Goal: Download file/media

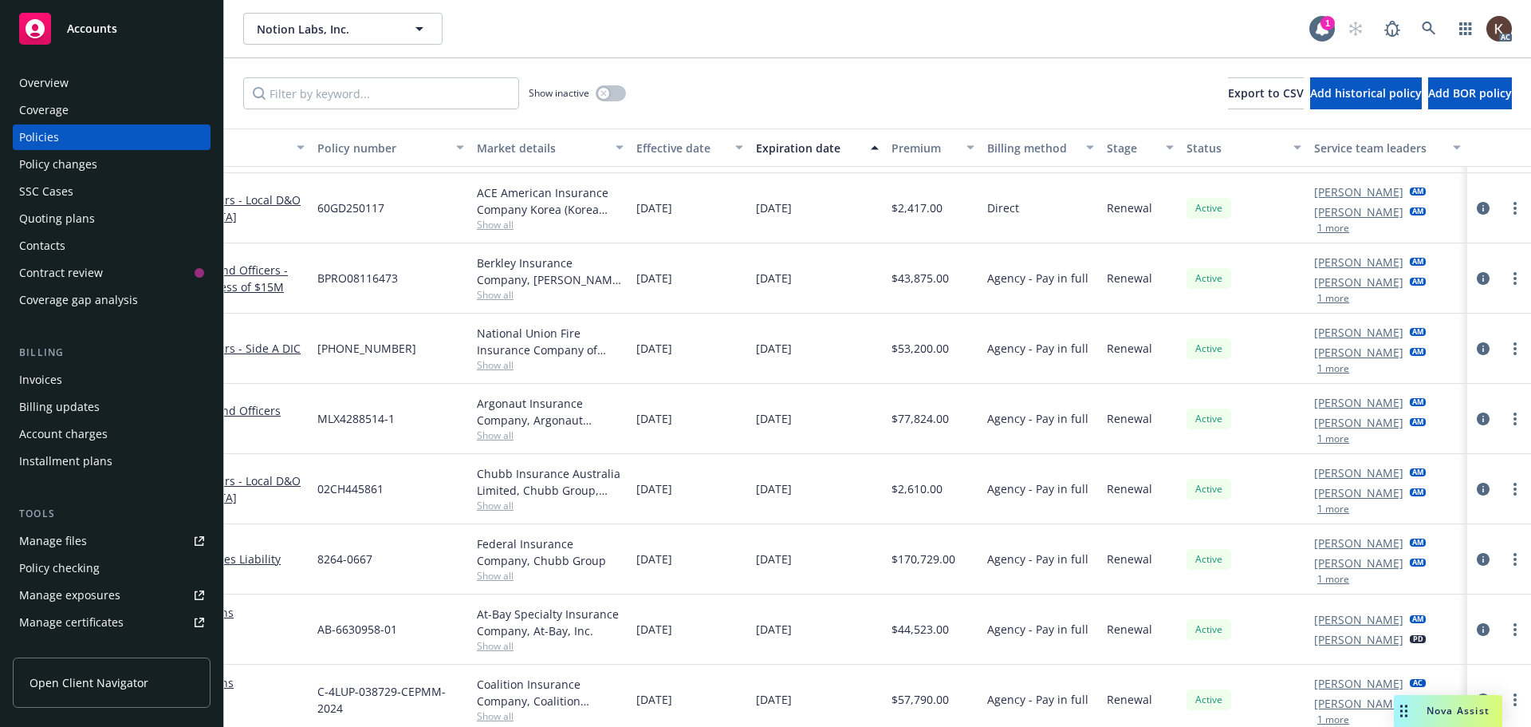
scroll to position [319, 0]
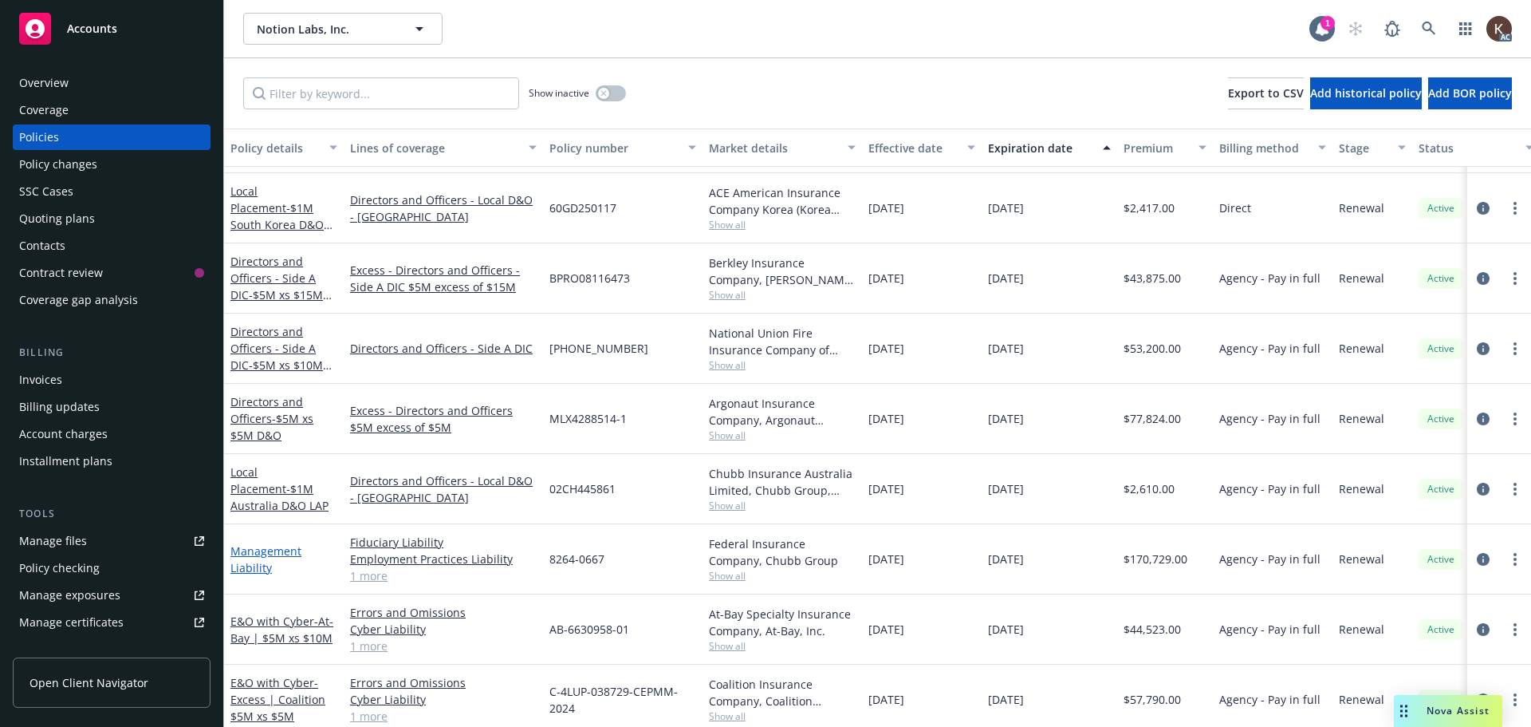
click at [238, 547] on link "Management Liability" at bounding box center [266, 559] width 71 height 32
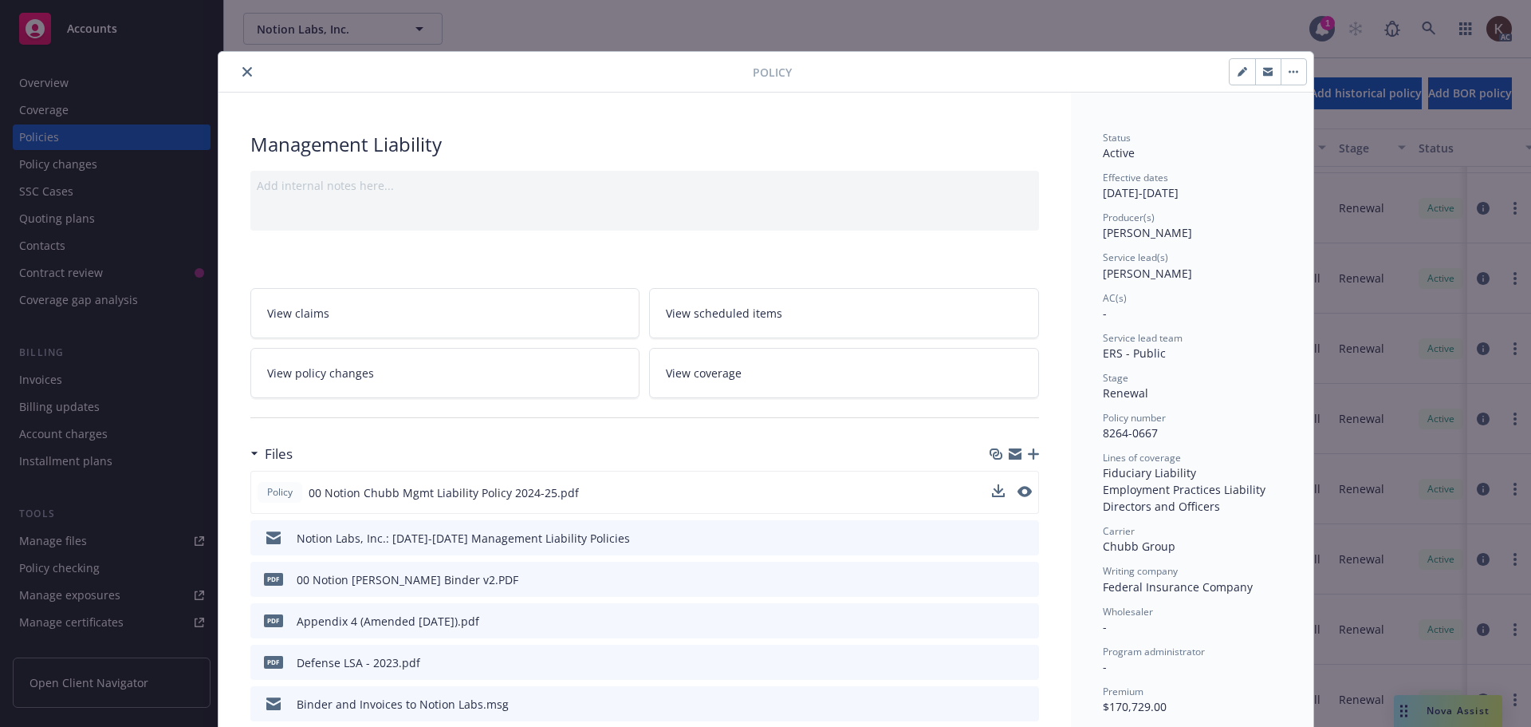
click at [1007, 484] on div at bounding box center [1012, 492] width 40 height 17
click at [995, 491] on icon "download file" at bounding box center [997, 491] width 13 height 13
